Goal: Task Accomplishment & Management: Manage account settings

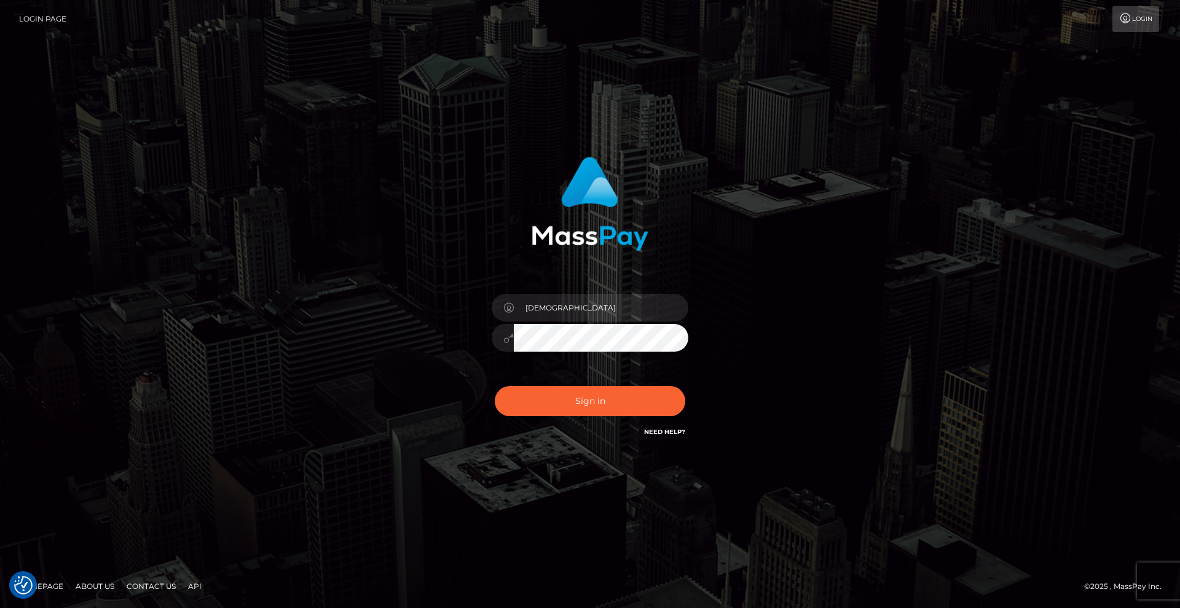
click at [610, 402] on button "Sign in" at bounding box center [590, 401] width 191 height 30
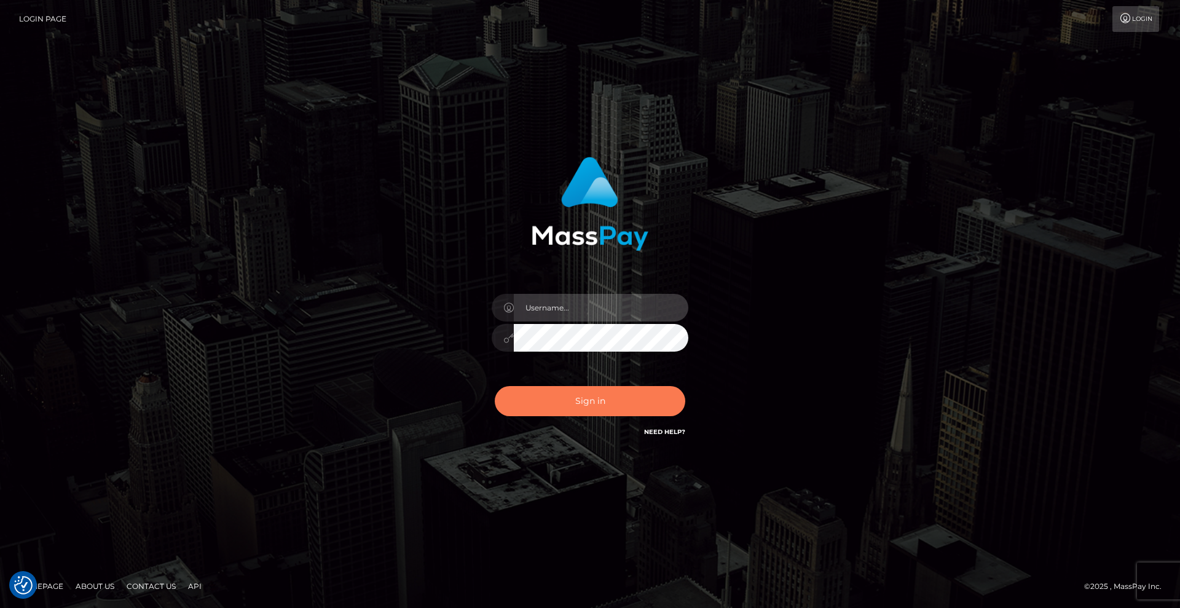
type input "Lady"
drag, startPoint x: 602, startPoint y: 400, endPoint x: 610, endPoint y: 400, distance: 8.6
click at [602, 400] on button "Sign in" at bounding box center [590, 401] width 191 height 30
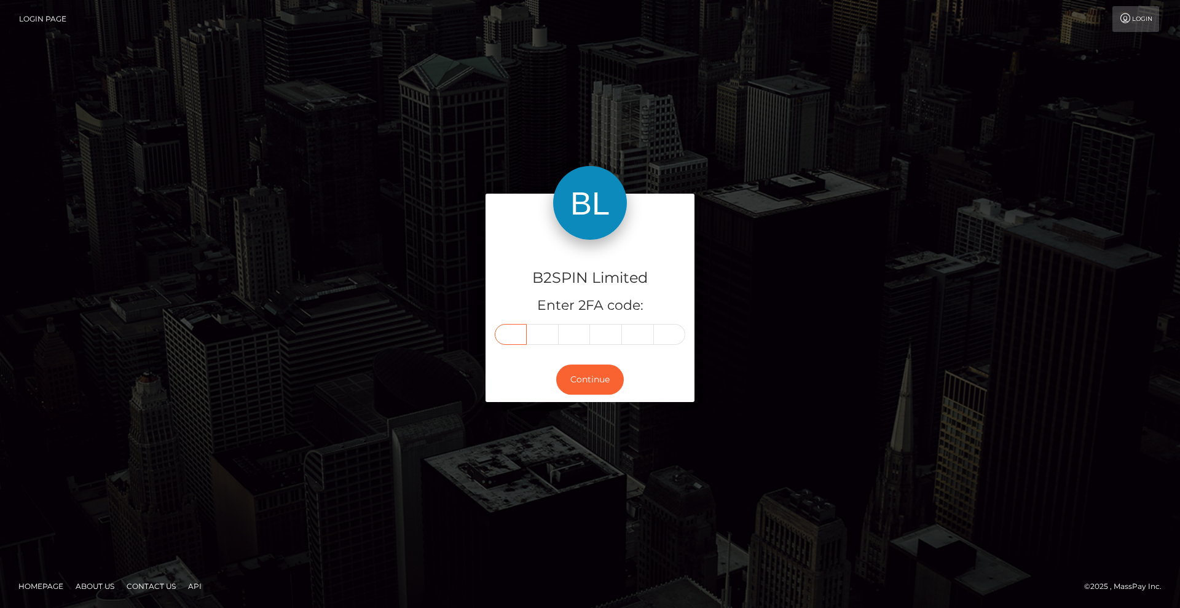
click at [517, 341] on input "text" at bounding box center [511, 334] width 32 height 21
type input "6"
type input "8"
type input "4"
type input "2"
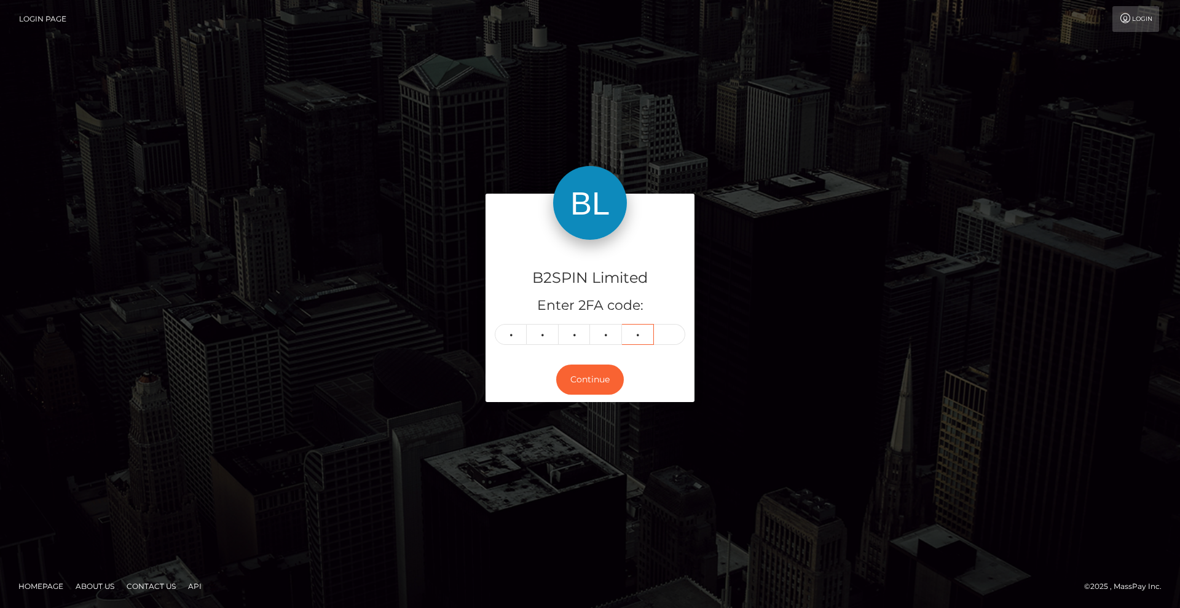
type input "7"
type input "4"
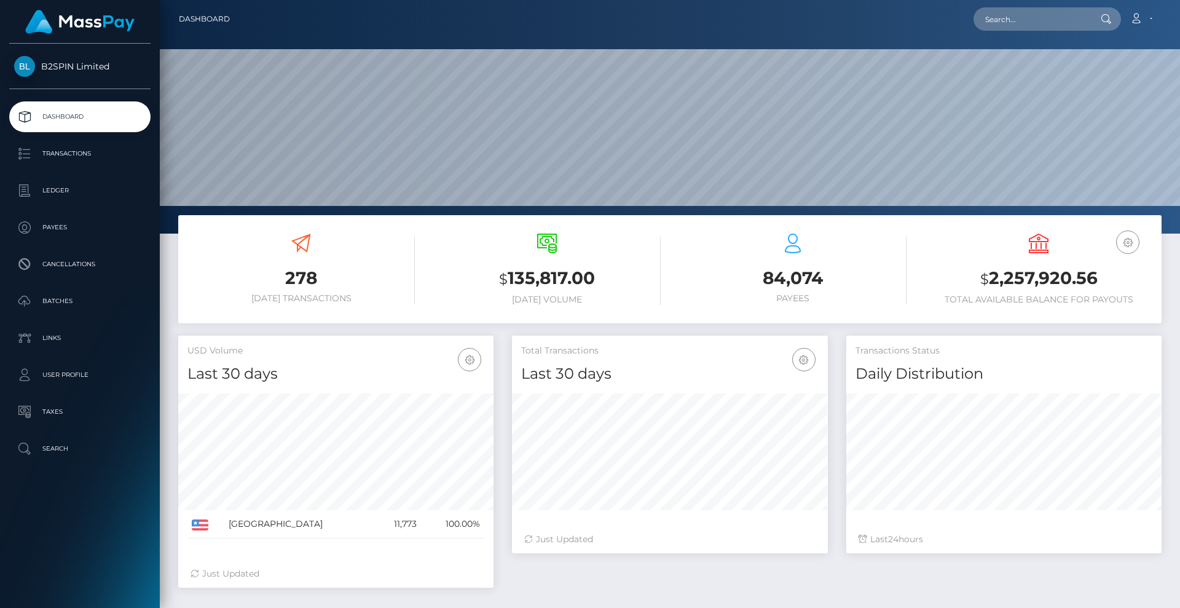
scroll to position [218, 316]
drag, startPoint x: 1098, startPoint y: 276, endPoint x: 970, endPoint y: 286, distance: 128.3
click at [970, 286] on h3 "$ 2,257,920.56" at bounding box center [1038, 278] width 227 height 25
copy h3 "$ 2,257,920.56"
